Goal: Task Accomplishment & Management: Use online tool/utility

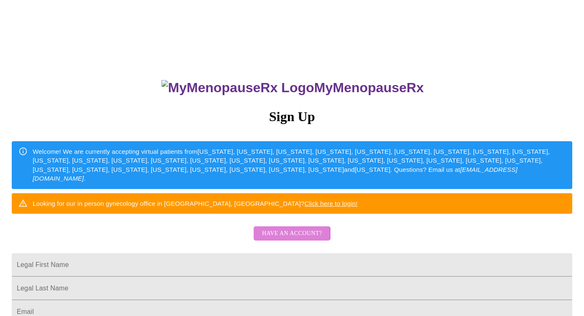
click at [279, 239] on span "Have an account?" at bounding box center [292, 233] width 60 height 10
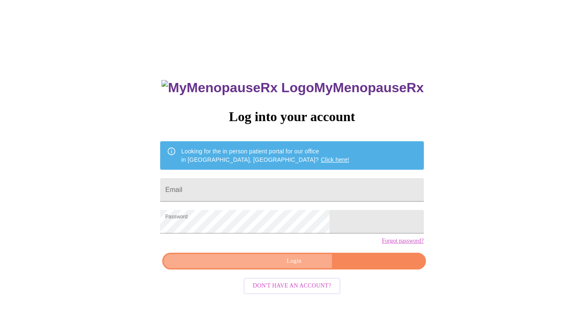
click at [273, 266] on span "Login" at bounding box center [294, 261] width 244 height 10
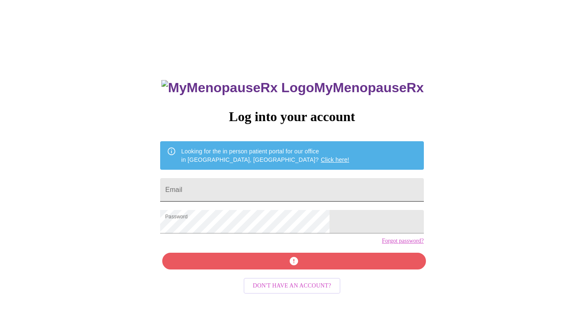
click at [245, 184] on input "Email" at bounding box center [291, 189] width 263 height 23
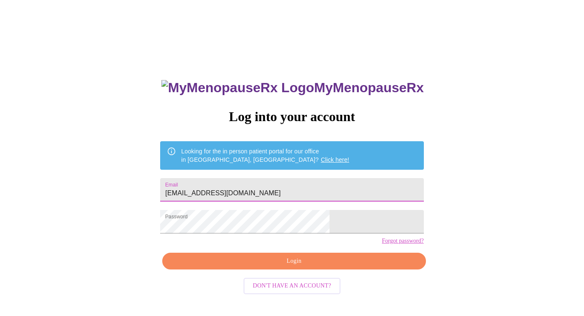
type input "[EMAIL_ADDRESS][DOMAIN_NAME]"
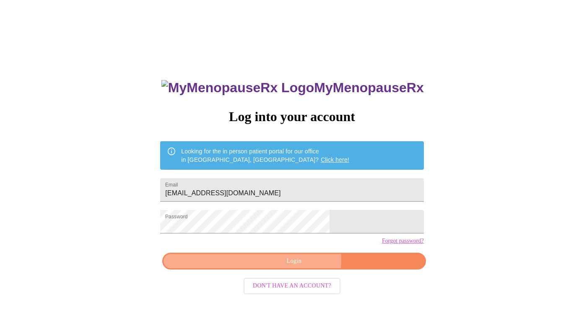
click at [298, 266] on span "Login" at bounding box center [294, 261] width 244 height 10
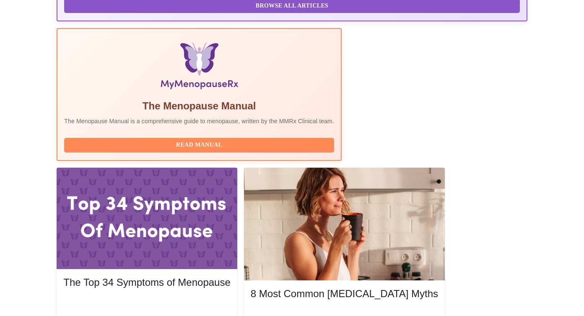
scroll to position [251, 0]
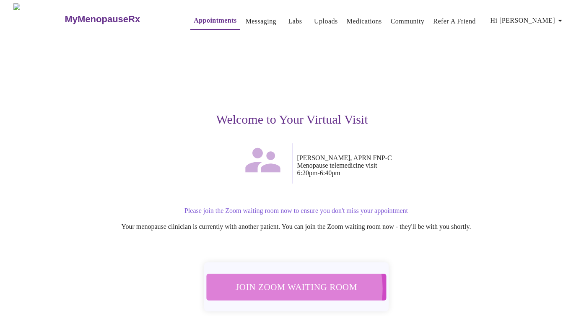
click at [294, 284] on span "Join Zoom Waiting Room" at bounding box center [296, 287] width 158 height 16
